Goal: Find specific page/section: Find specific page/section

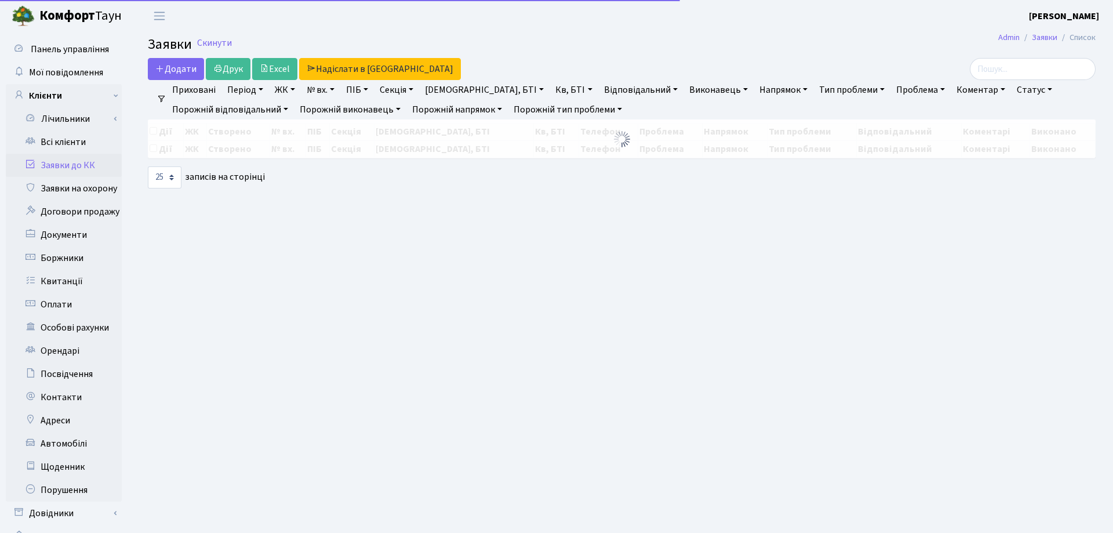
select select "25"
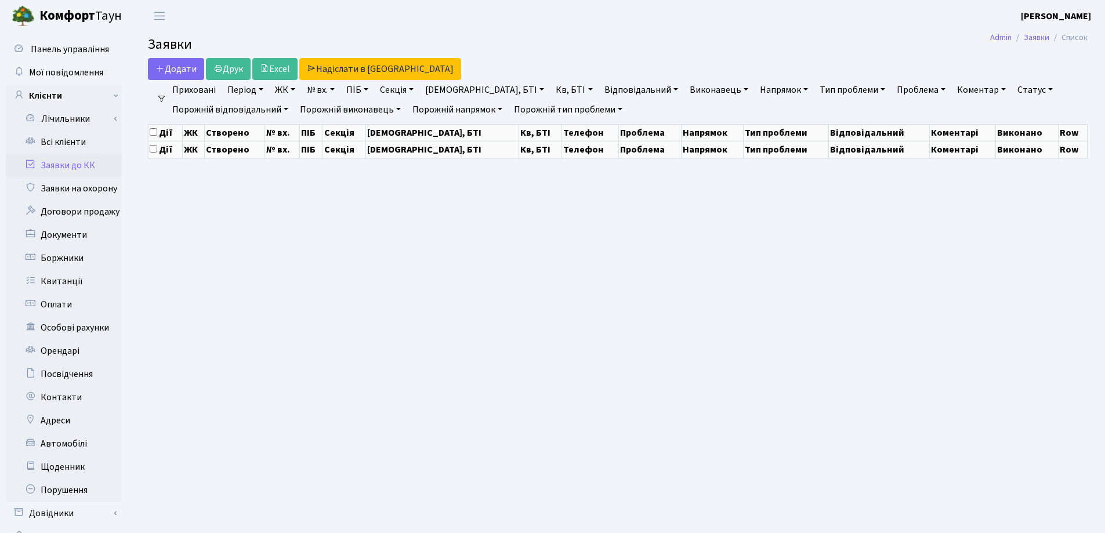
select select "25"
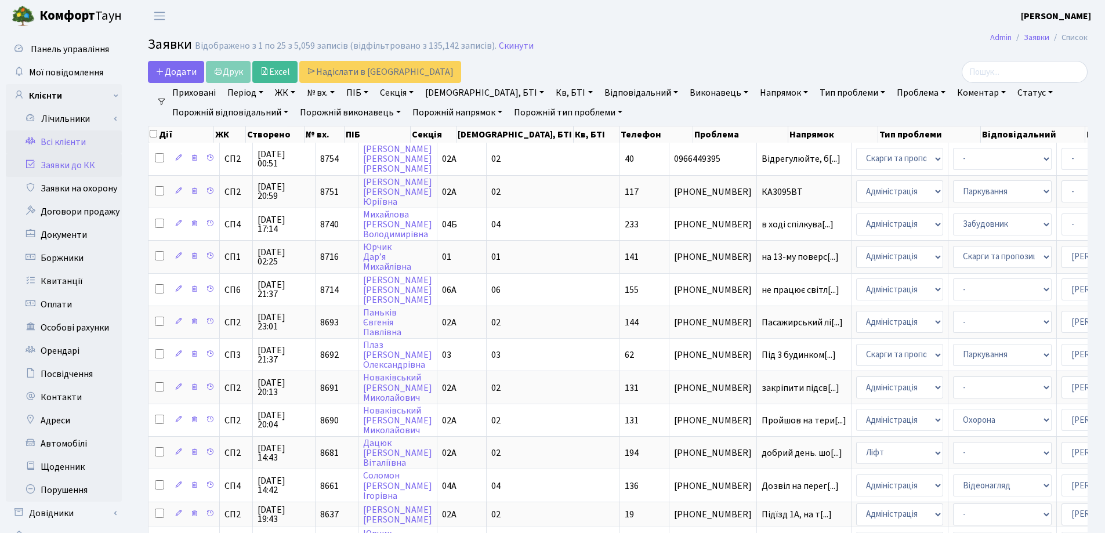
click at [59, 141] on link "Всі клієнти" at bounding box center [64, 141] width 116 height 23
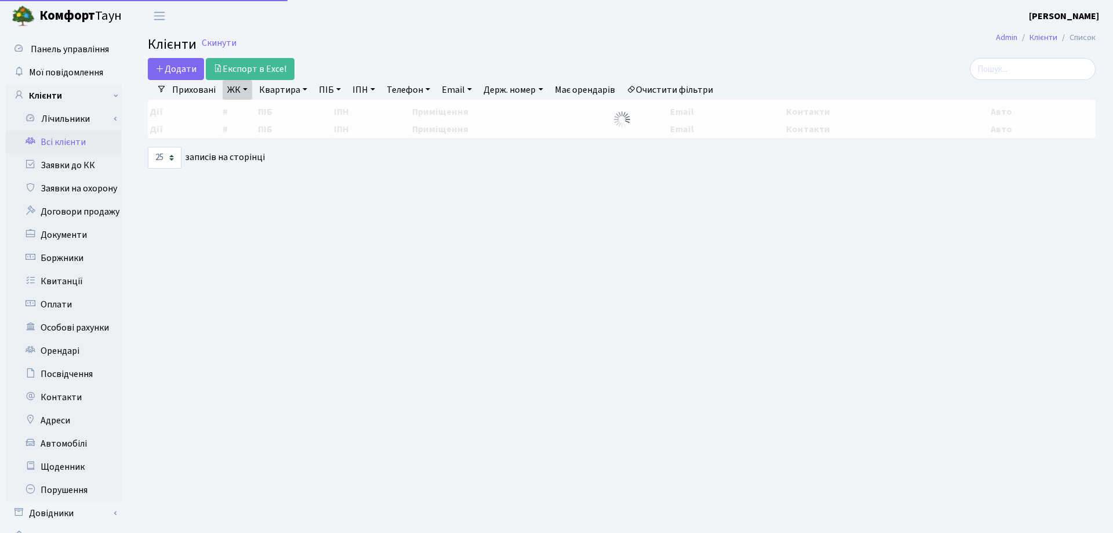
select select "25"
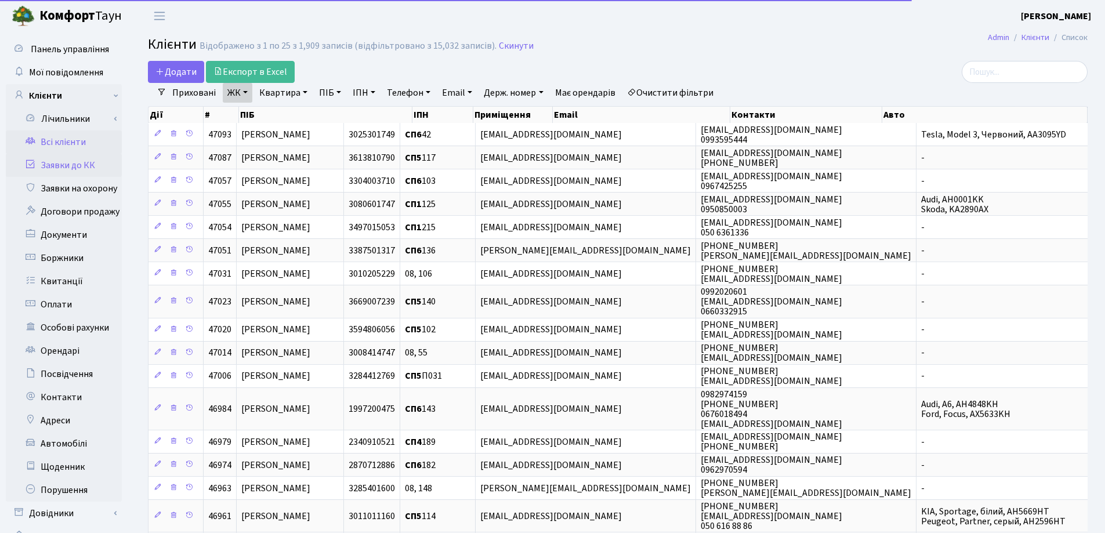
click at [63, 167] on link "Заявки до КК" at bounding box center [64, 165] width 116 height 23
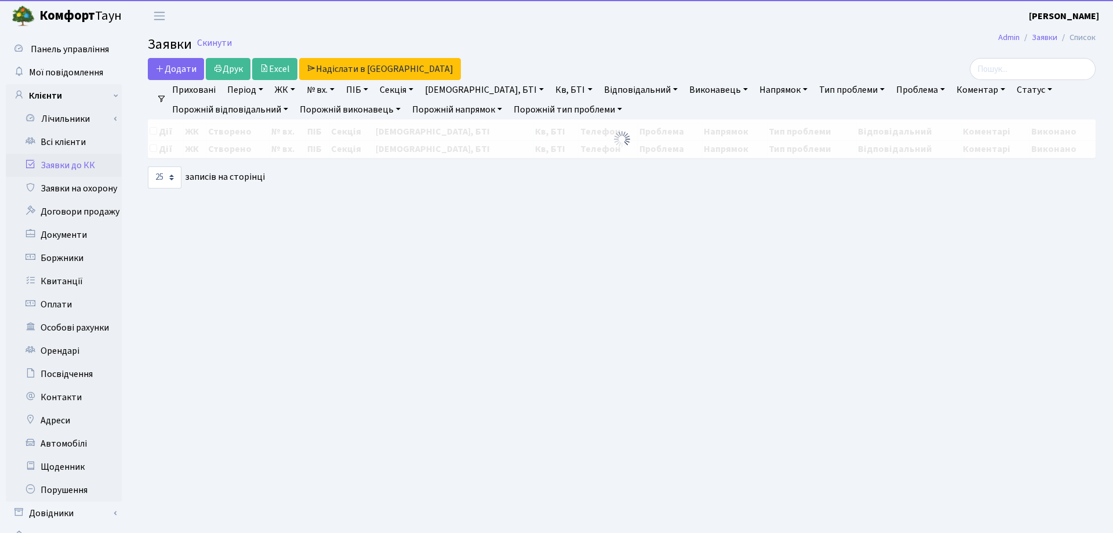
select select "25"
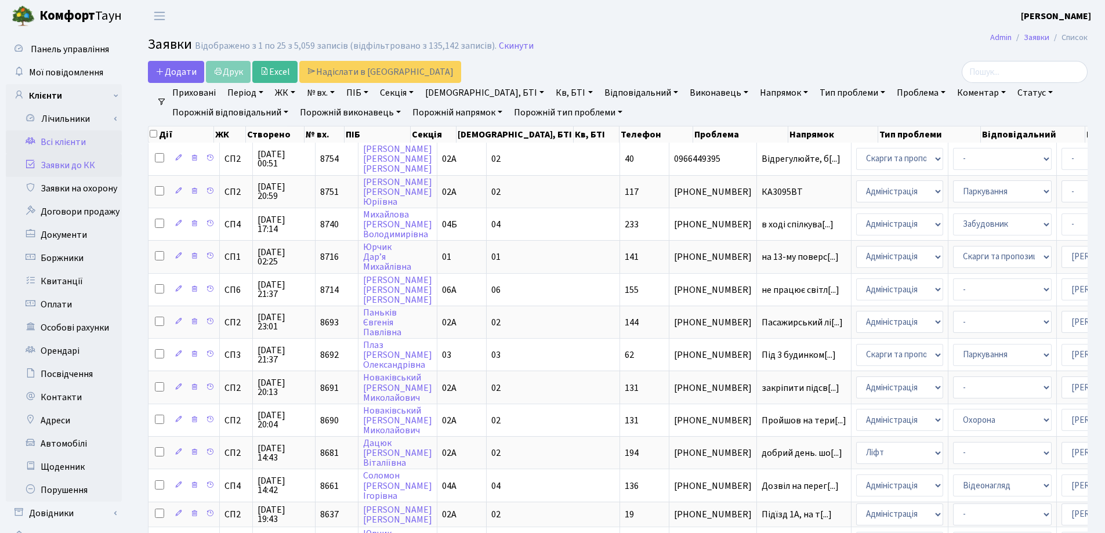
click at [59, 140] on link "Всі клієнти" at bounding box center [64, 141] width 116 height 23
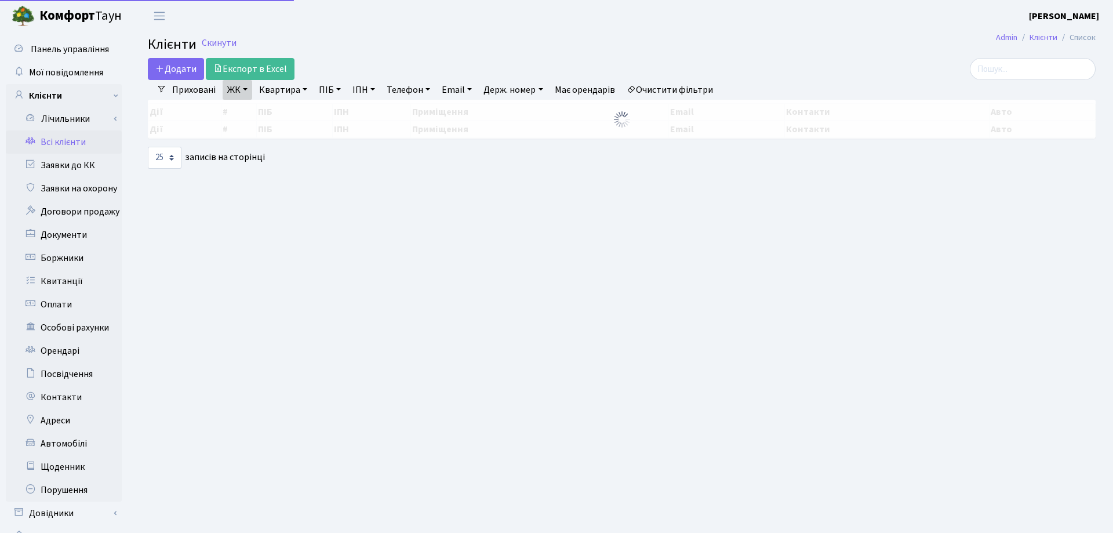
select select "25"
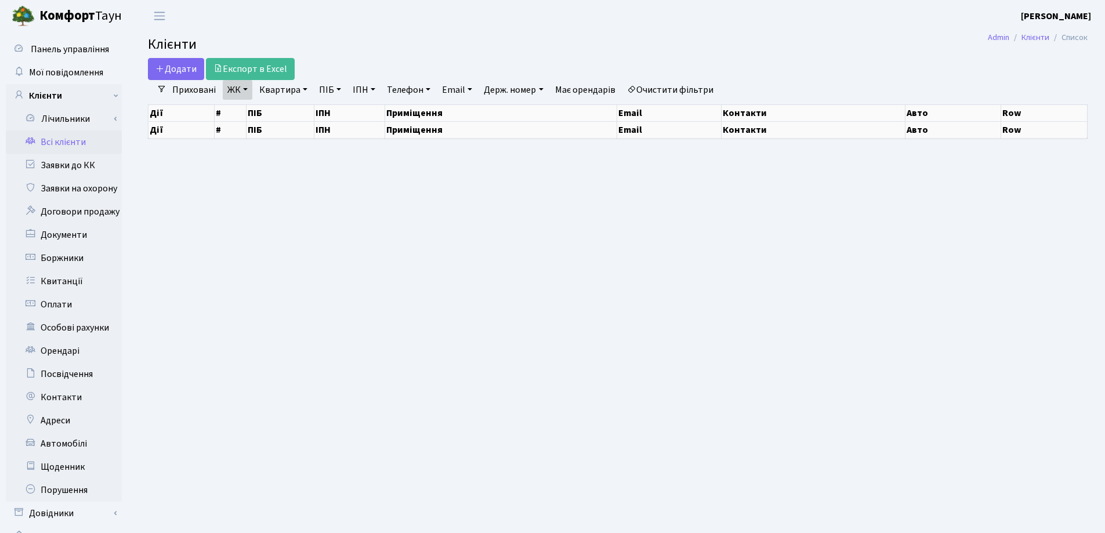
select select "25"
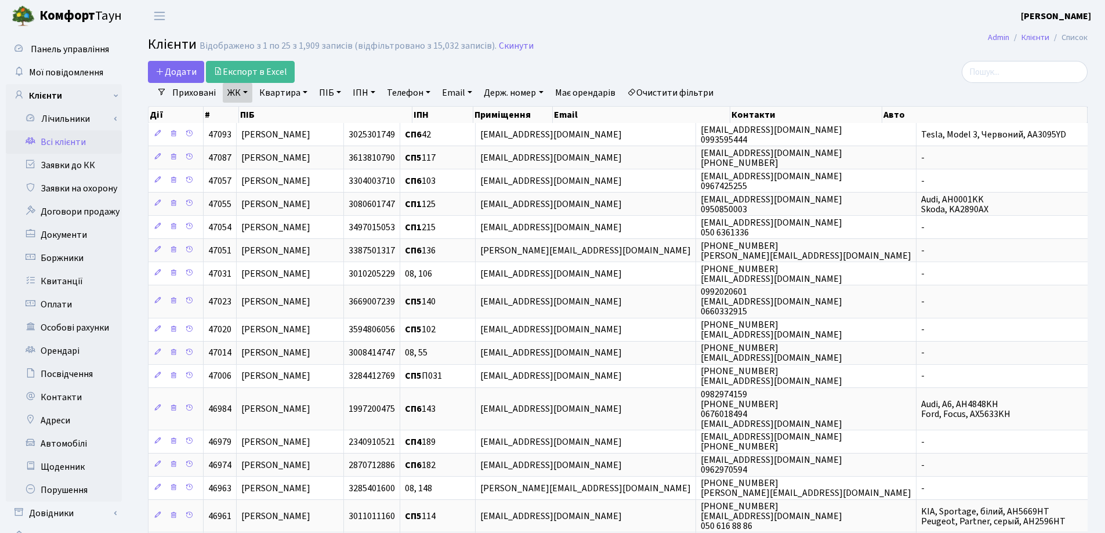
click at [812, 64] on div at bounding box center [937, 72] width 302 height 22
